Goal: Information Seeking & Learning: Learn about a topic

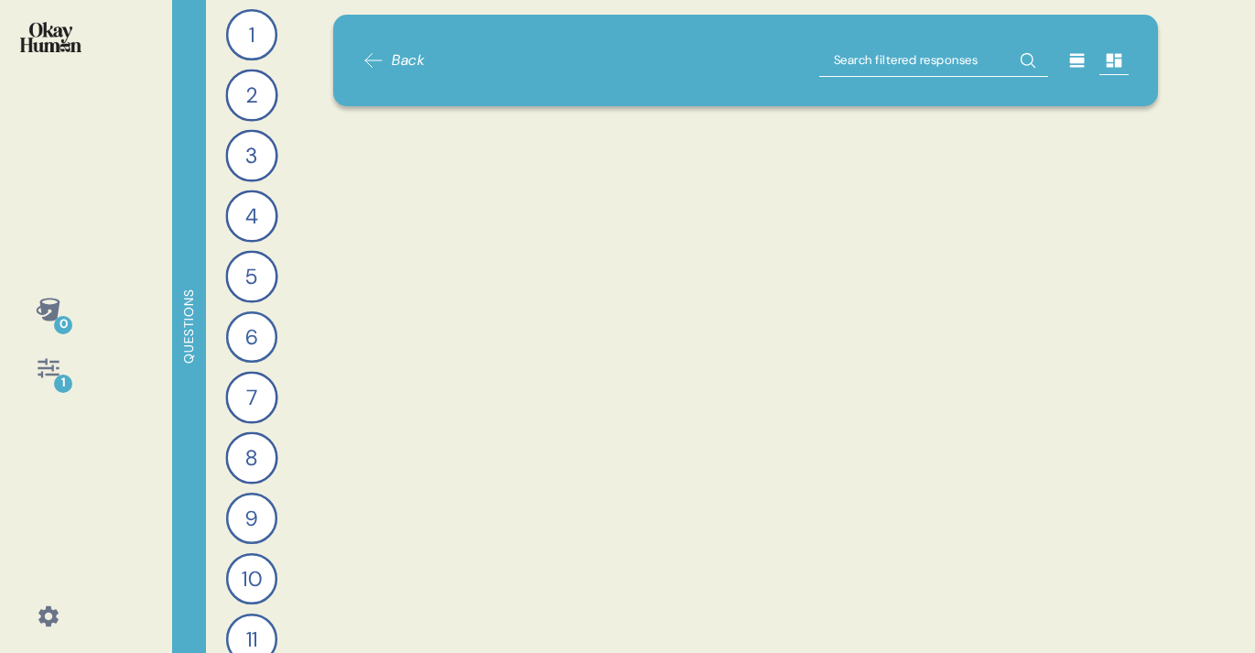
scroll to position [23286, 0]
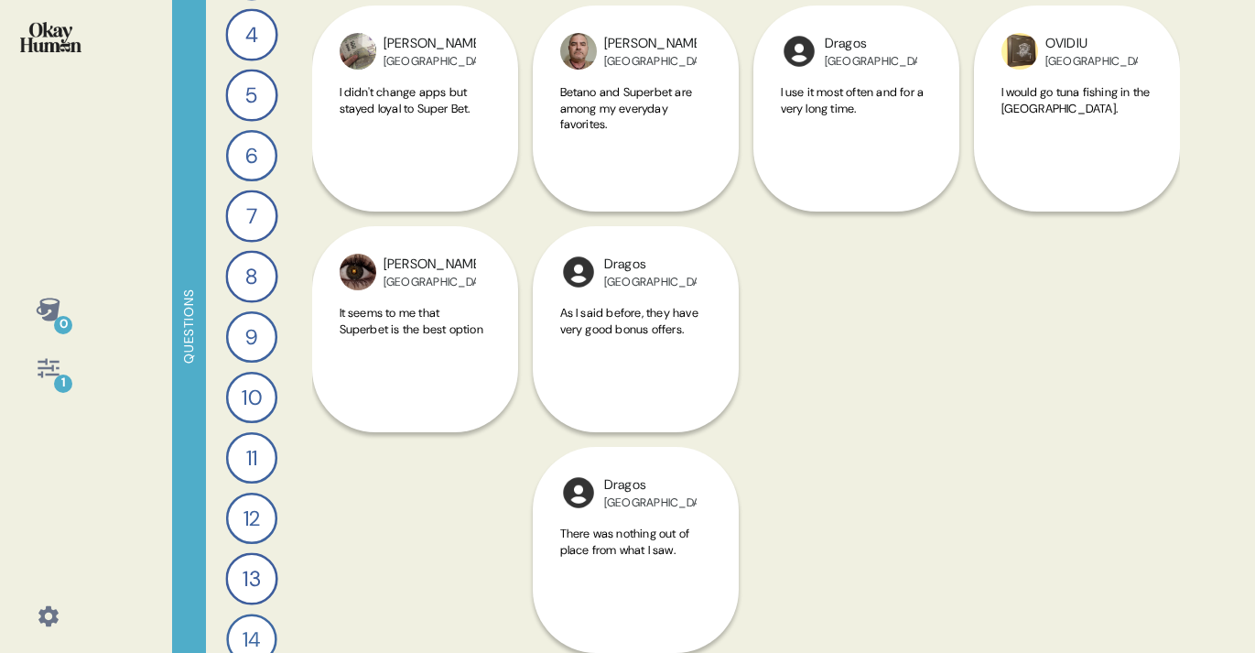
click at [56, 367] on icon at bounding box center [48, 368] width 21 height 19
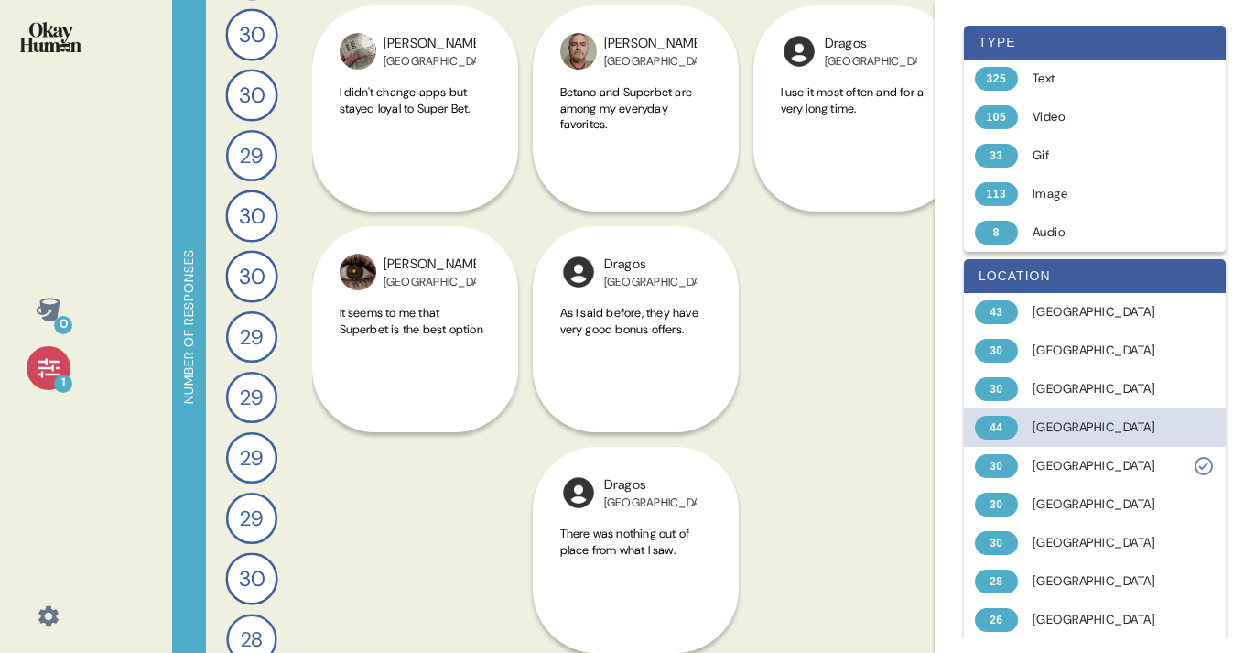
scroll to position [123, 0]
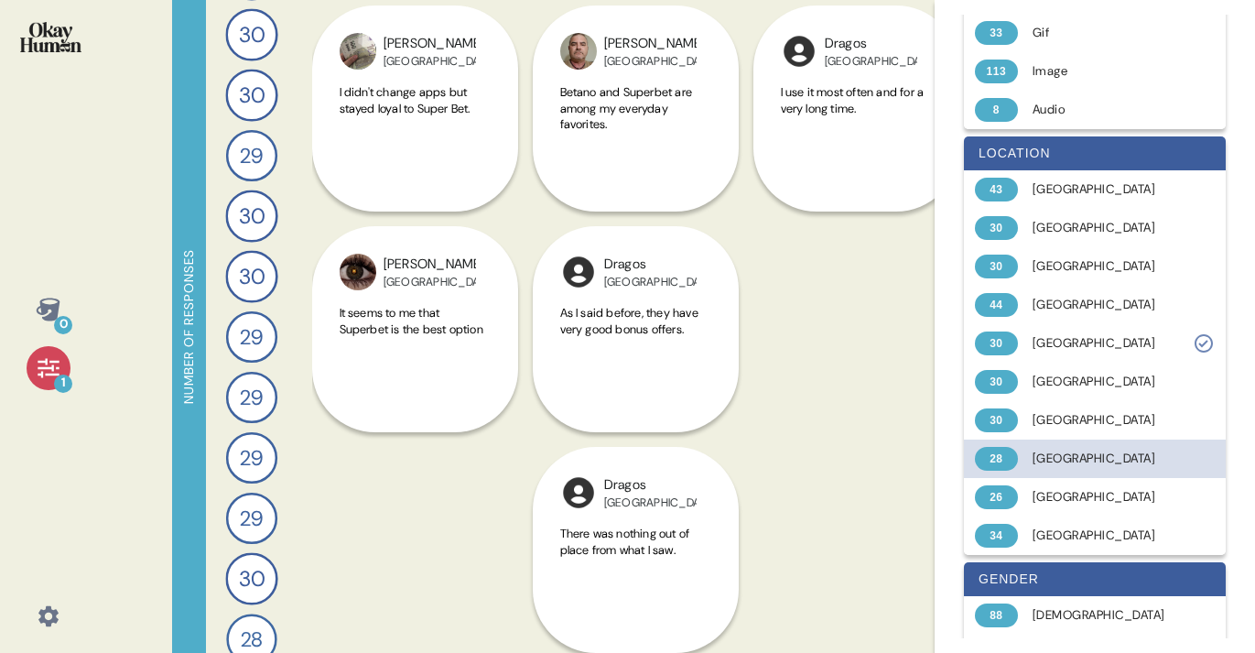
click at [1089, 463] on div "[GEOGRAPHIC_DATA]" at bounding box center [1106, 459] width 146 height 18
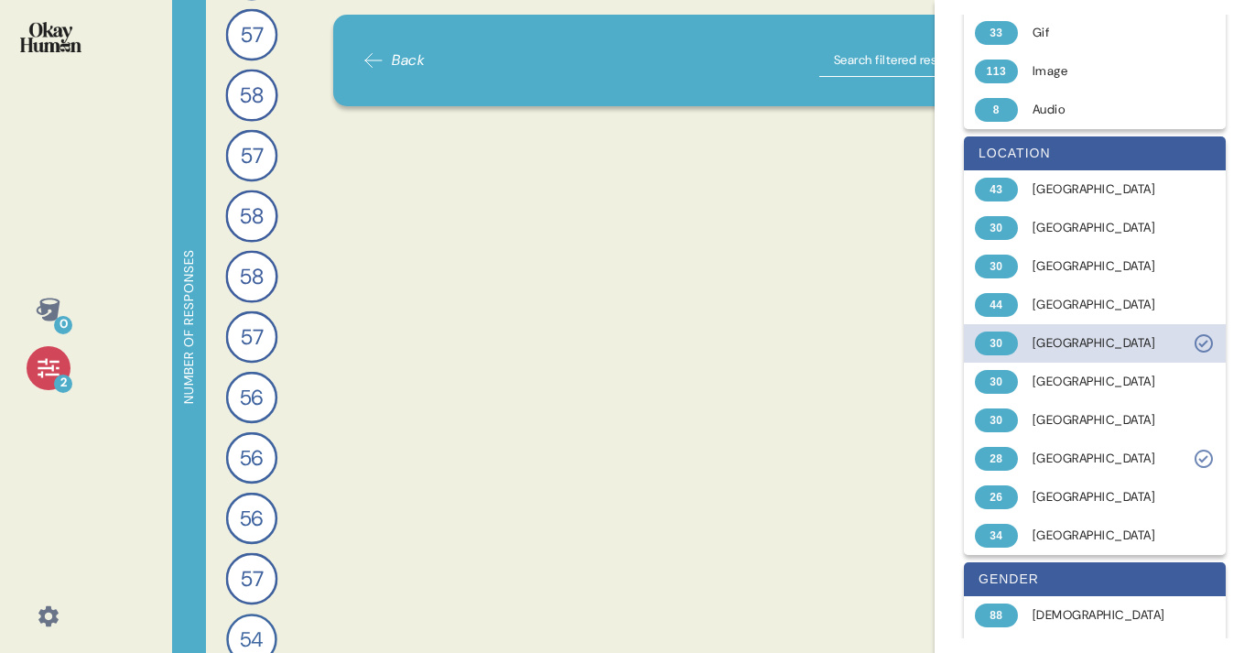
click at [1201, 343] on icon at bounding box center [1203, 343] width 9 height 7
click at [53, 432] on div "0 1" at bounding box center [48, 326] width 96 height 653
click at [53, 362] on icon at bounding box center [48, 368] width 21 height 19
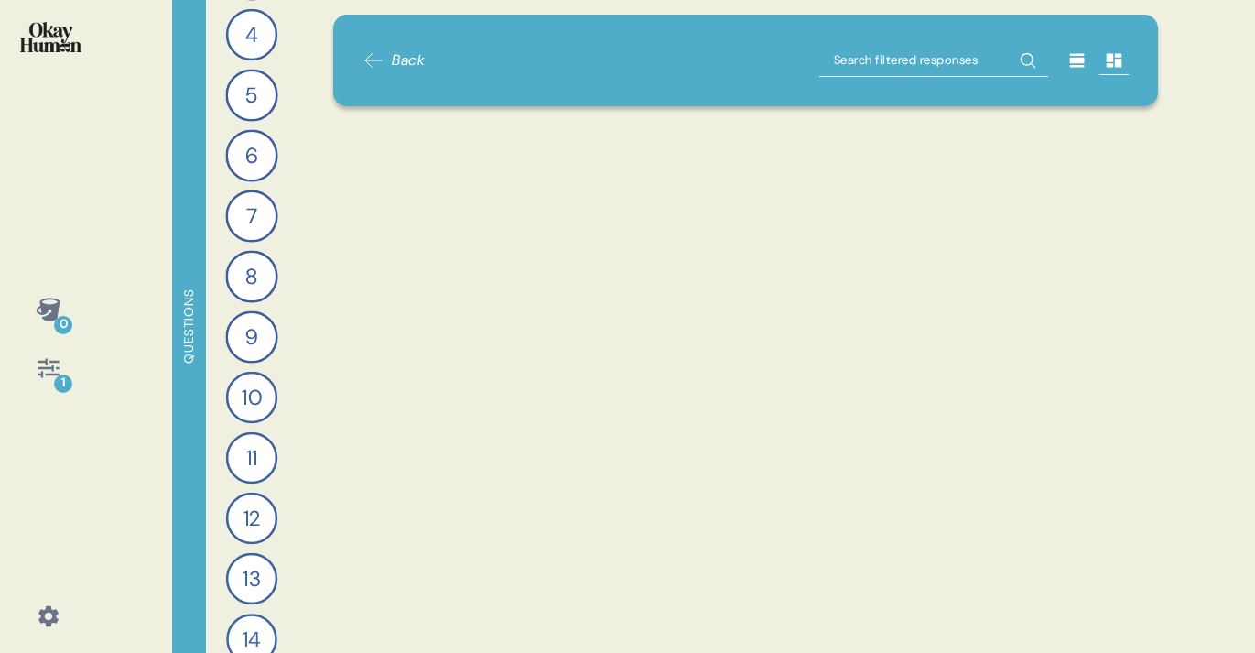
click at [57, 372] on icon at bounding box center [49, 368] width 26 height 26
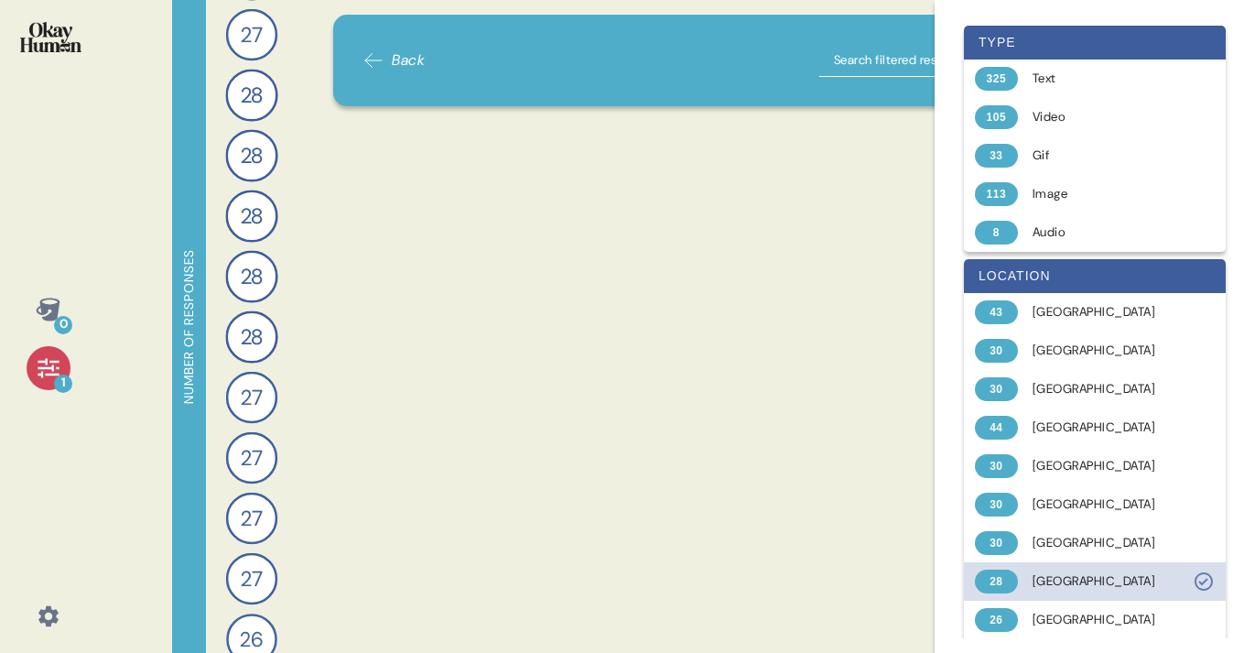
click at [1056, 574] on div "[GEOGRAPHIC_DATA]" at bounding box center [1106, 581] width 146 height 18
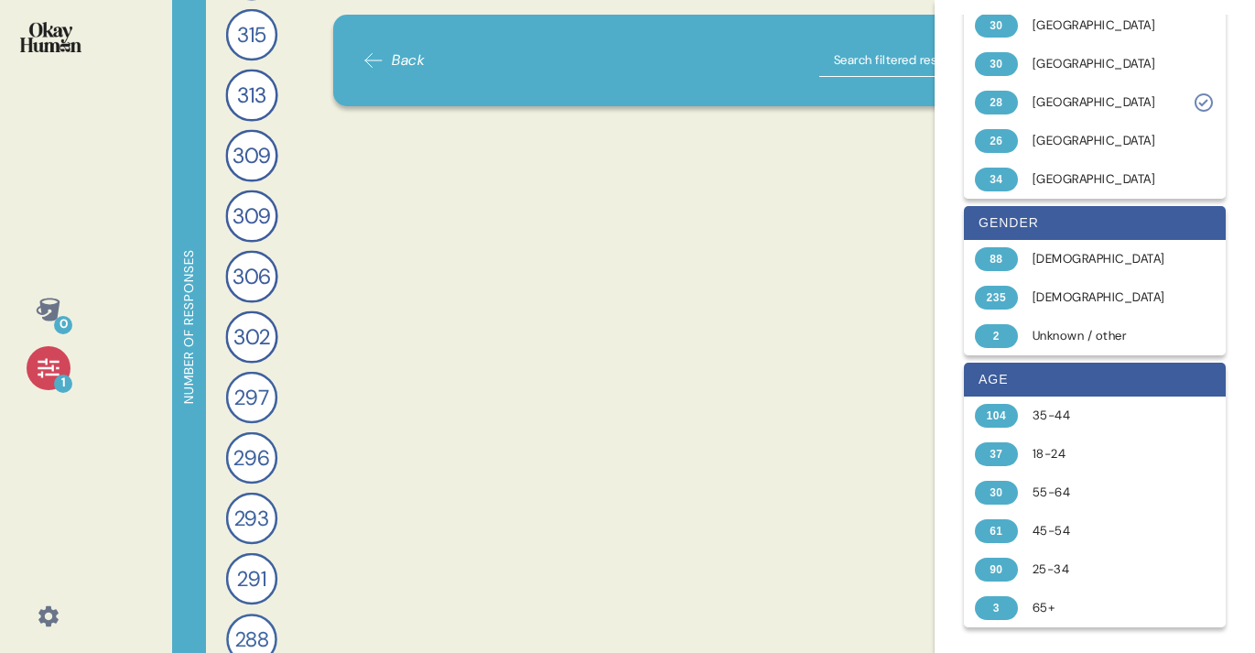
scroll to position [0, 0]
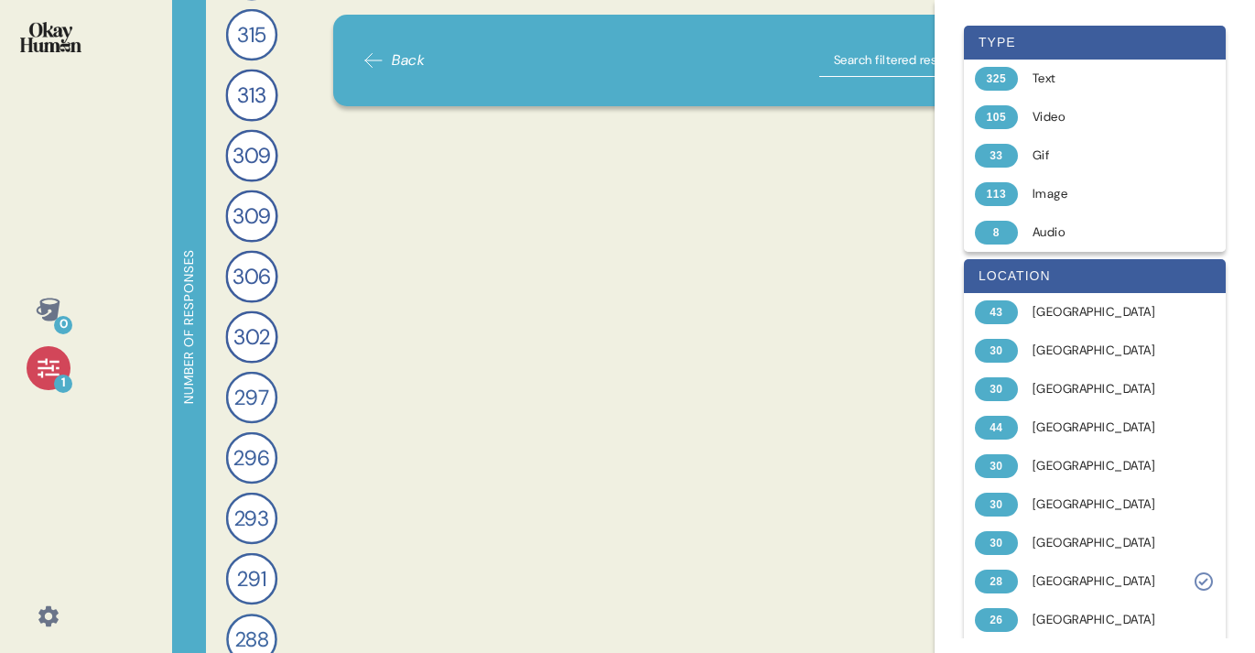
click at [55, 416] on div "0 1" at bounding box center [48, 326] width 96 height 653
click at [48, 385] on div "1" at bounding box center [49, 368] width 44 height 44
